Goal: Ask a question

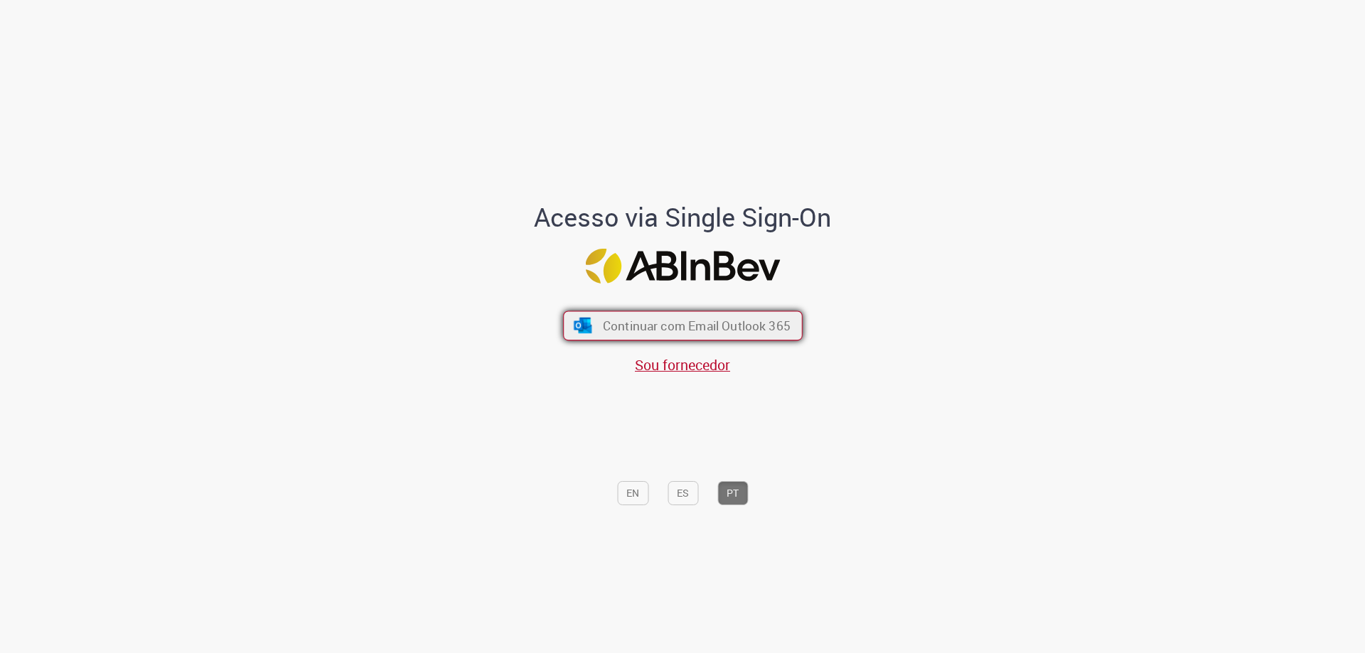
click at [585, 313] on button "Continuar com Email Outlook 365" at bounding box center [683, 326] width 240 height 30
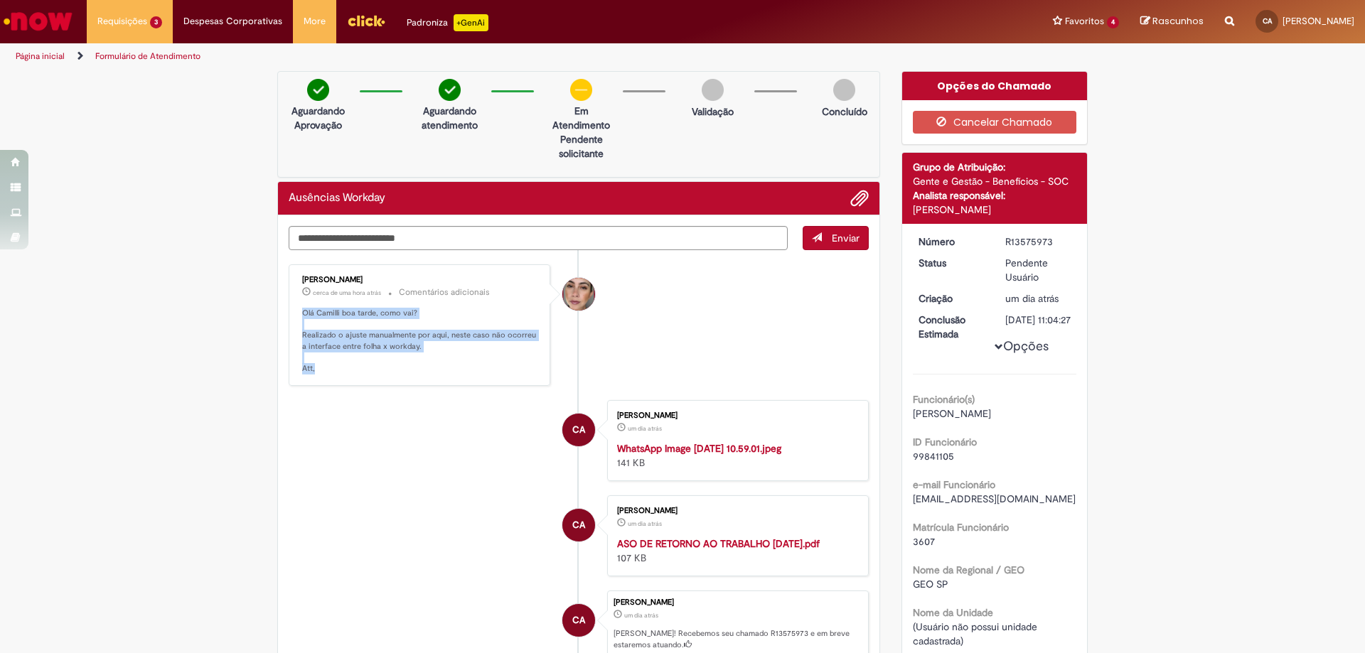
drag, startPoint x: 332, startPoint y: 364, endPoint x: 298, endPoint y: 309, distance: 65.1
click at [302, 309] on p "Olá Camilli boa tarde, como vai? Realizado o ajuste manualmente por aqui, neste…" at bounding box center [420, 341] width 237 height 67
click at [368, 353] on p "Olá Camilli boa tarde, como vai? Realizado o ajuste manualmente por aqui, neste…" at bounding box center [420, 341] width 237 height 67
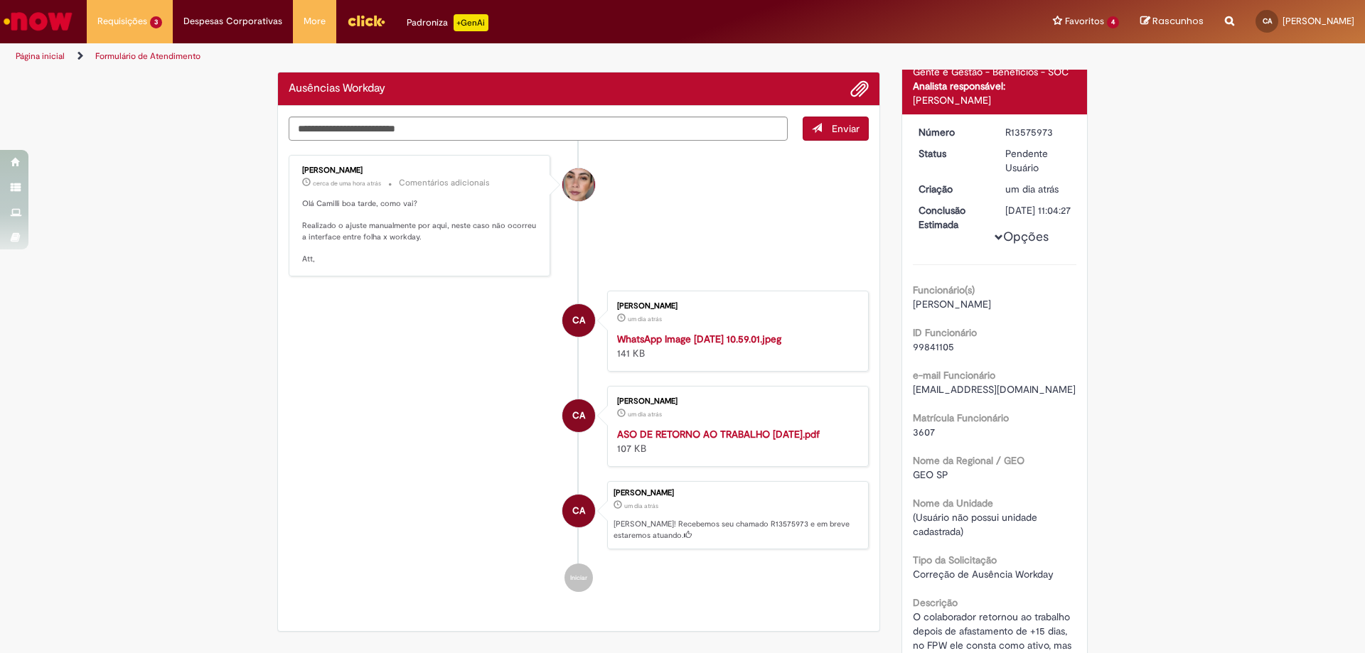
scroll to position [38, 0]
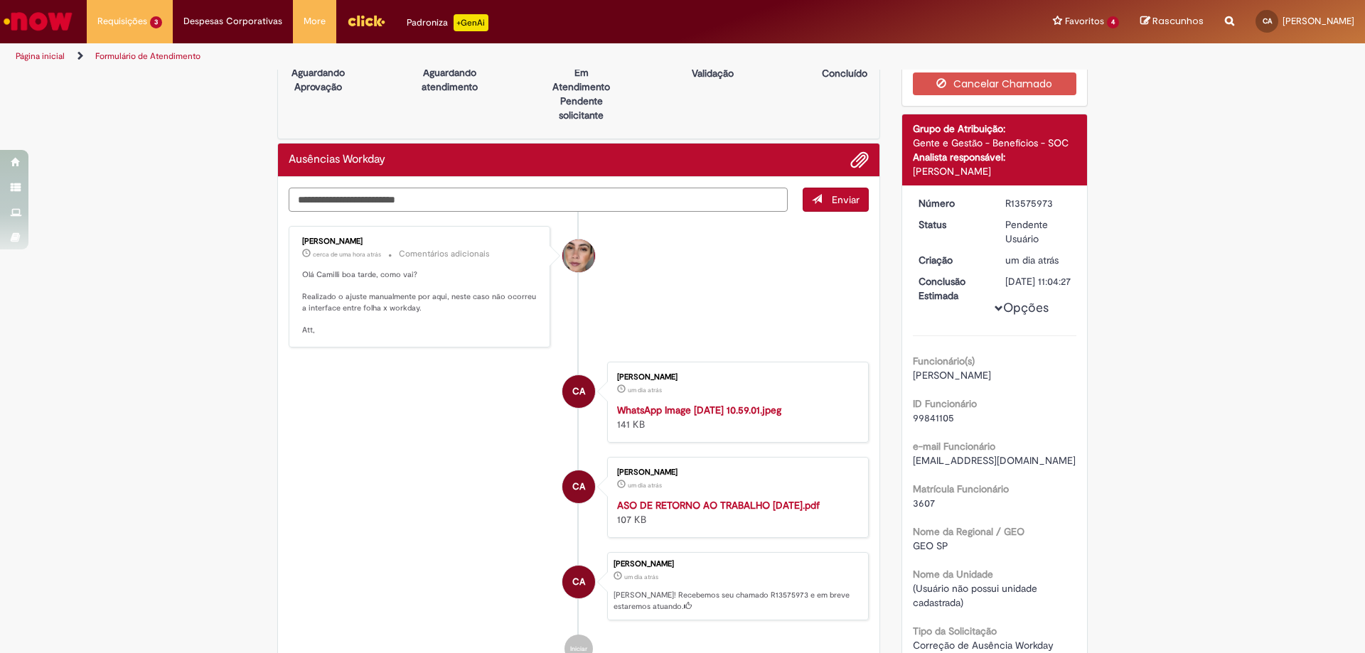
click at [438, 200] on textarea "Digite sua mensagem aqui..." at bounding box center [538, 200] width 499 height 24
click at [518, 206] on textarea "Digite sua mensagem aqui..." at bounding box center [538, 200] width 499 height 24
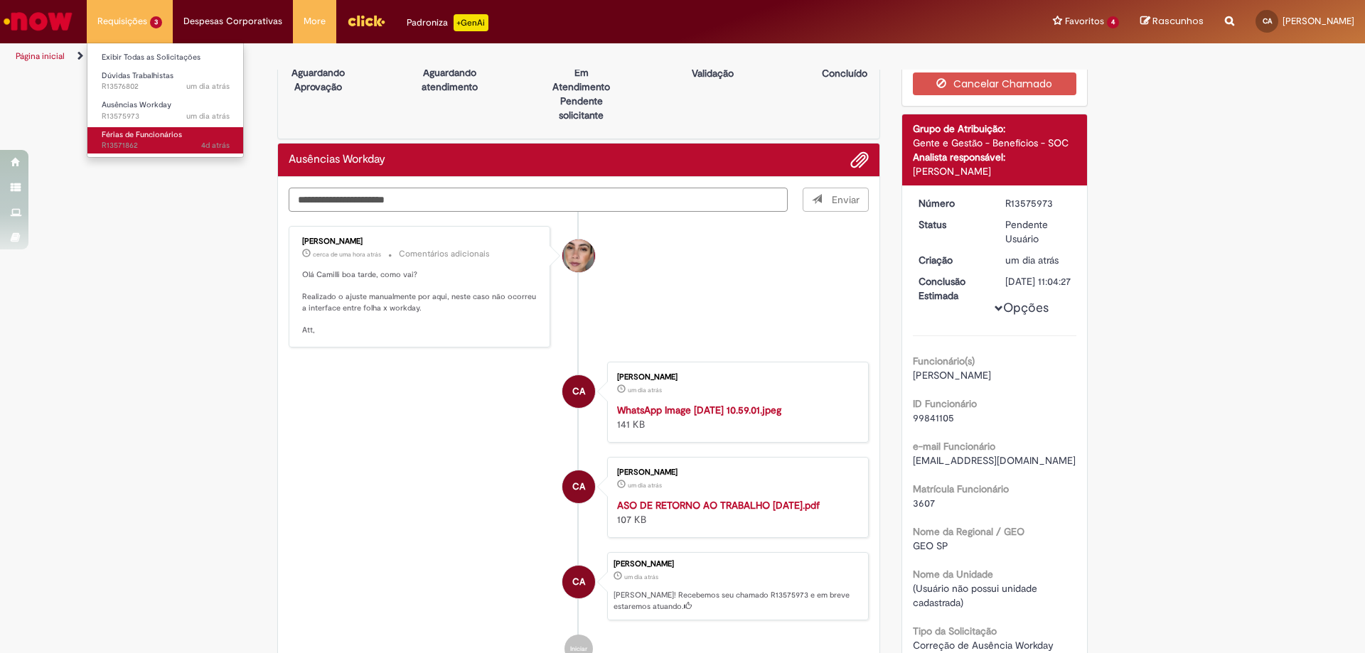
type textarea "**********"
click at [166, 137] on span "Férias de Funcionários" at bounding box center [142, 134] width 80 height 11
